Goal: Answer question/provide support: Share knowledge or assist other users

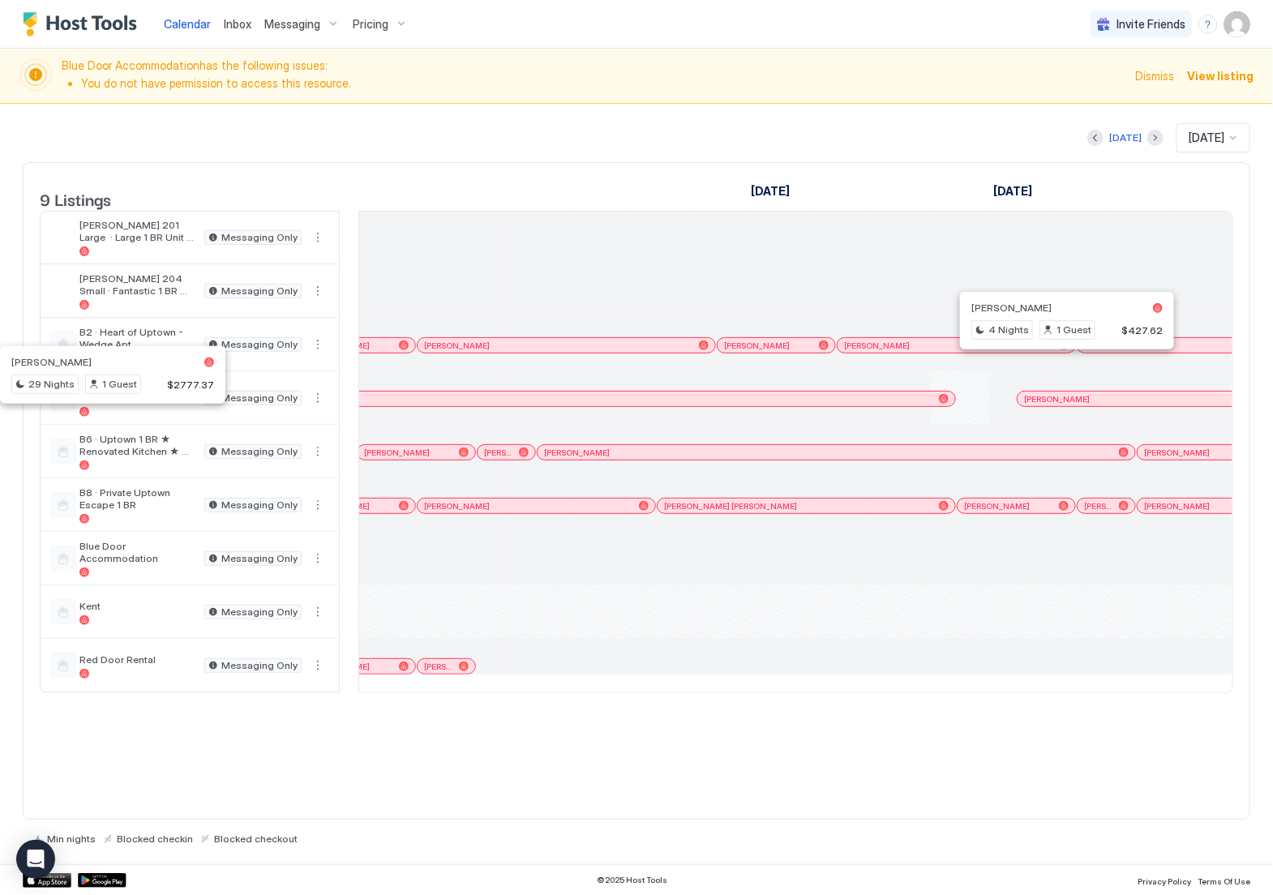
click at [550, 304] on div at bounding box center [541, 290] width 60 height 53
click at [88, 361] on div "[PERSON_NAME]" at bounding box center [112, 362] width 203 height 12
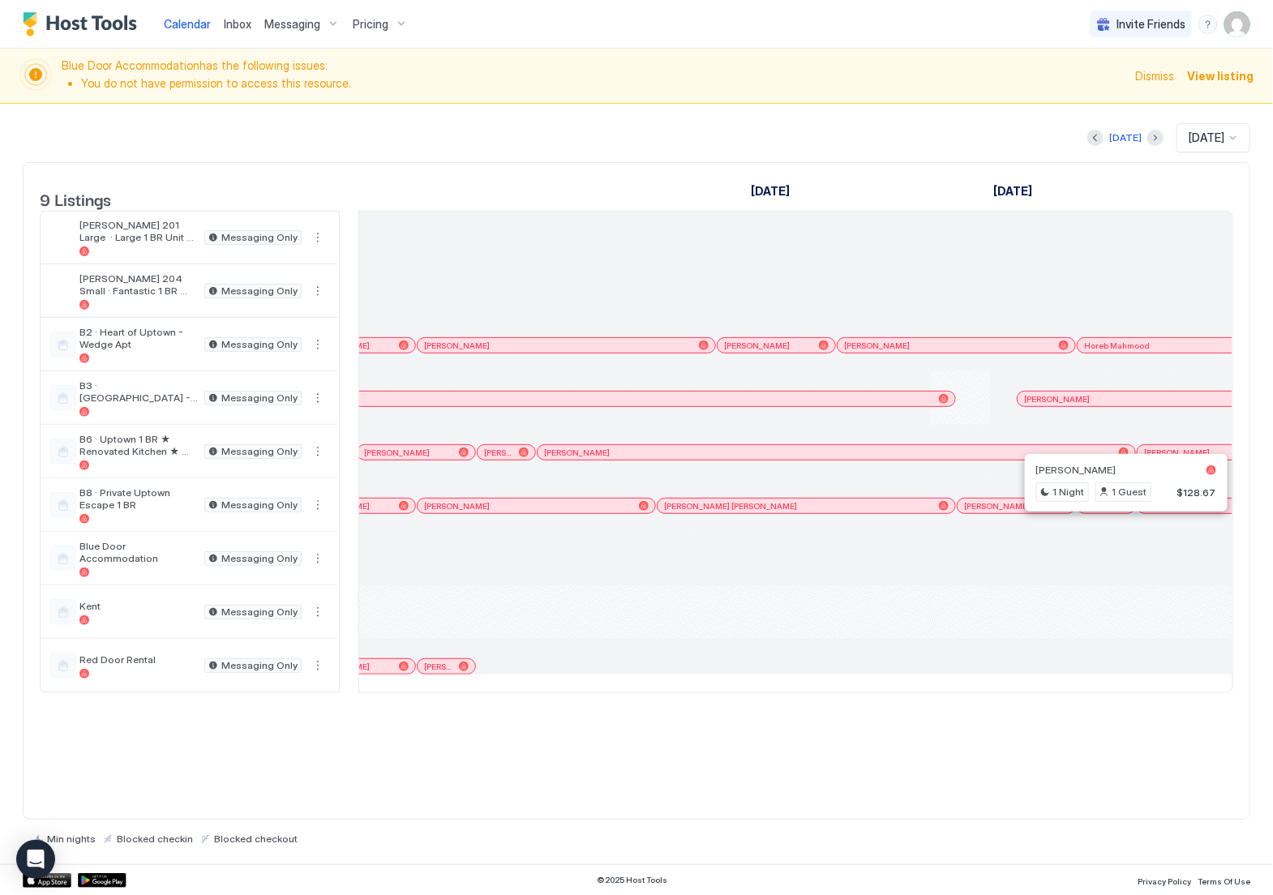
click at [1174, 768] on div "9 Listings [DATE] [DATE] 1 Mon 2 Tue 3 Wed 4 Thu 5 Fri 6 Sat 7 Sun 8 Mon 9 Tue …" at bounding box center [636, 490] width 1227 height 657
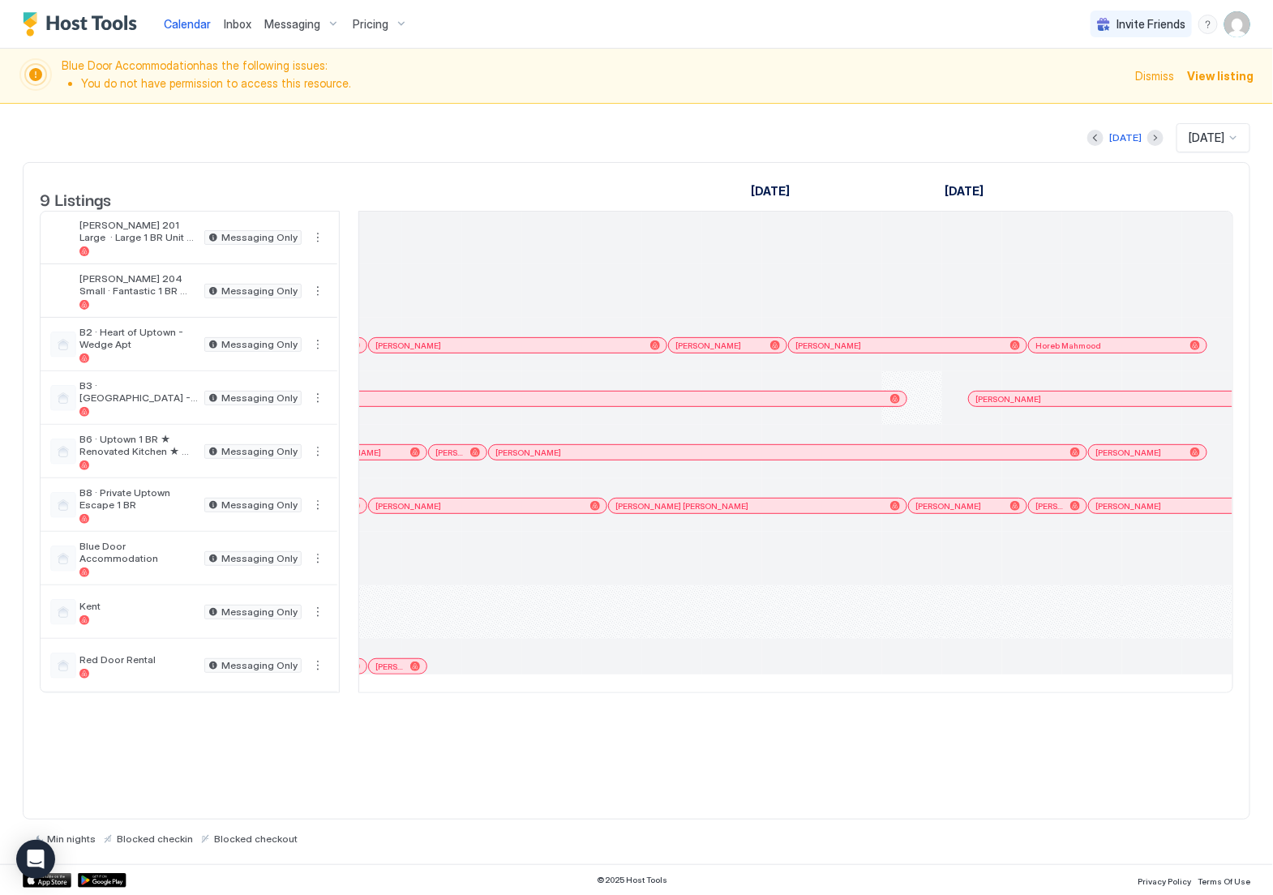
scroll to position [0, 1265]
